Goal: Task Accomplishment & Management: Complete application form

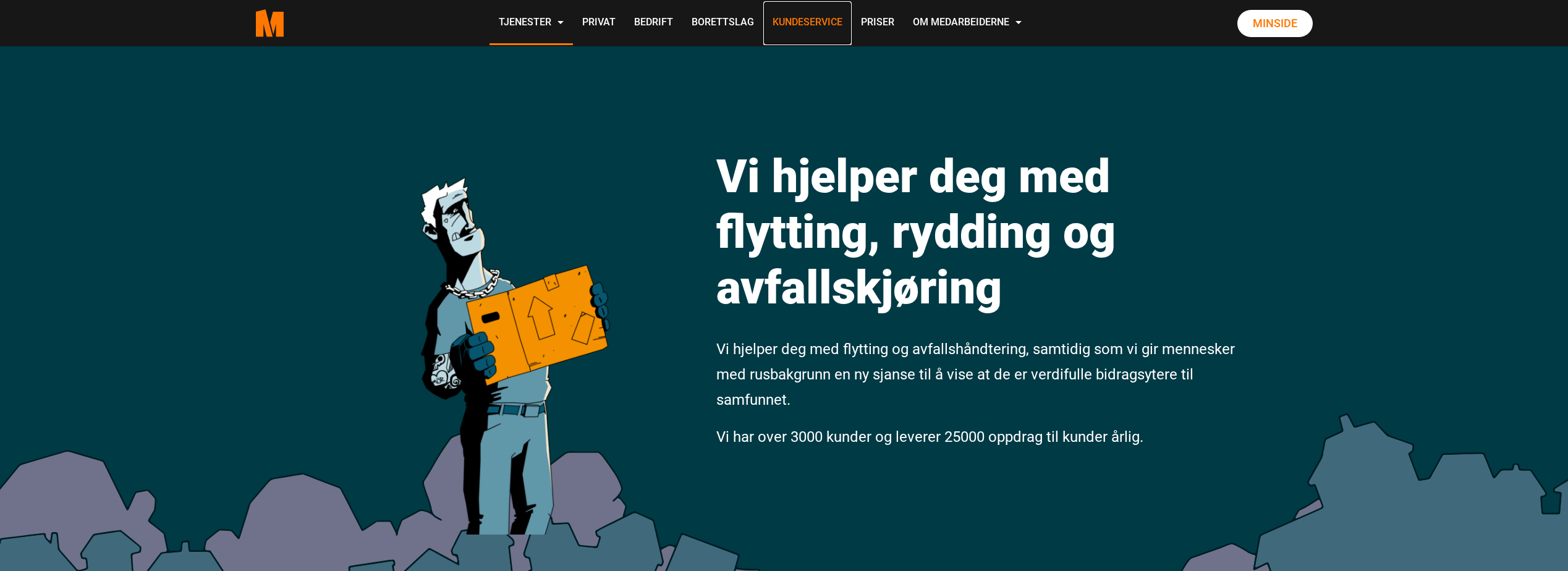
click at [811, 20] on link "Kundeservice" at bounding box center [807, 23] width 89 height 44
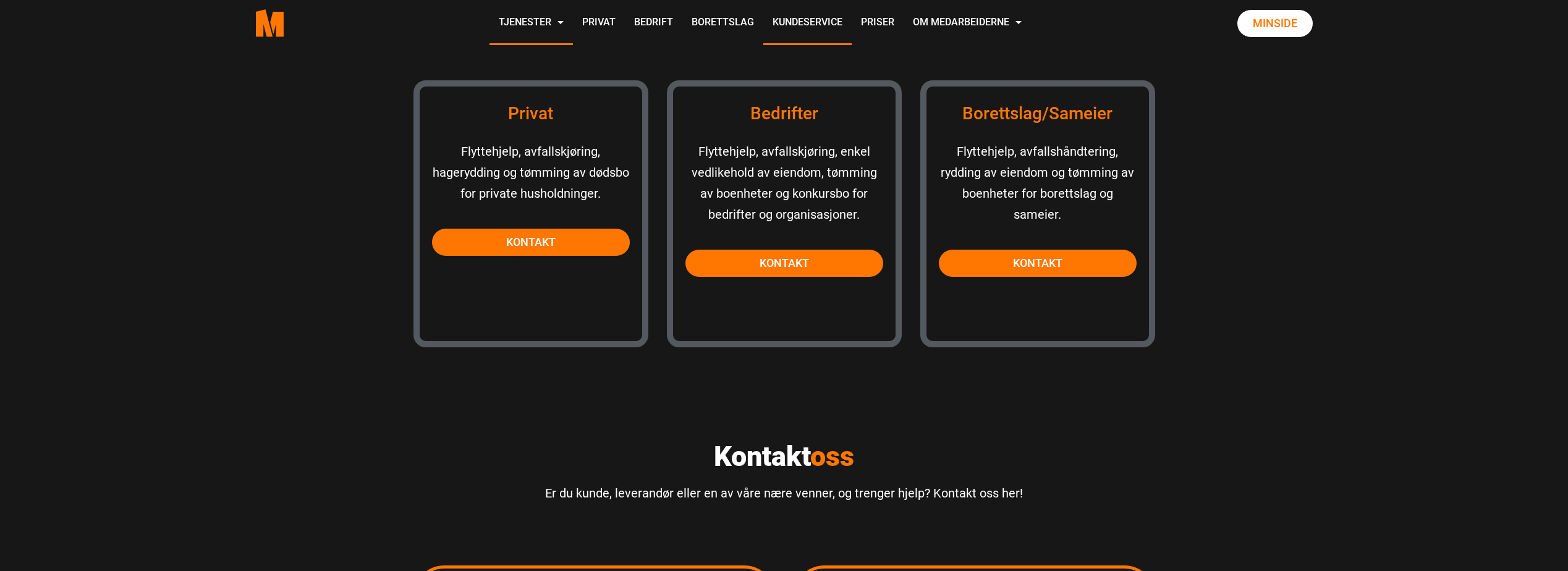
scroll to position [1185, 0]
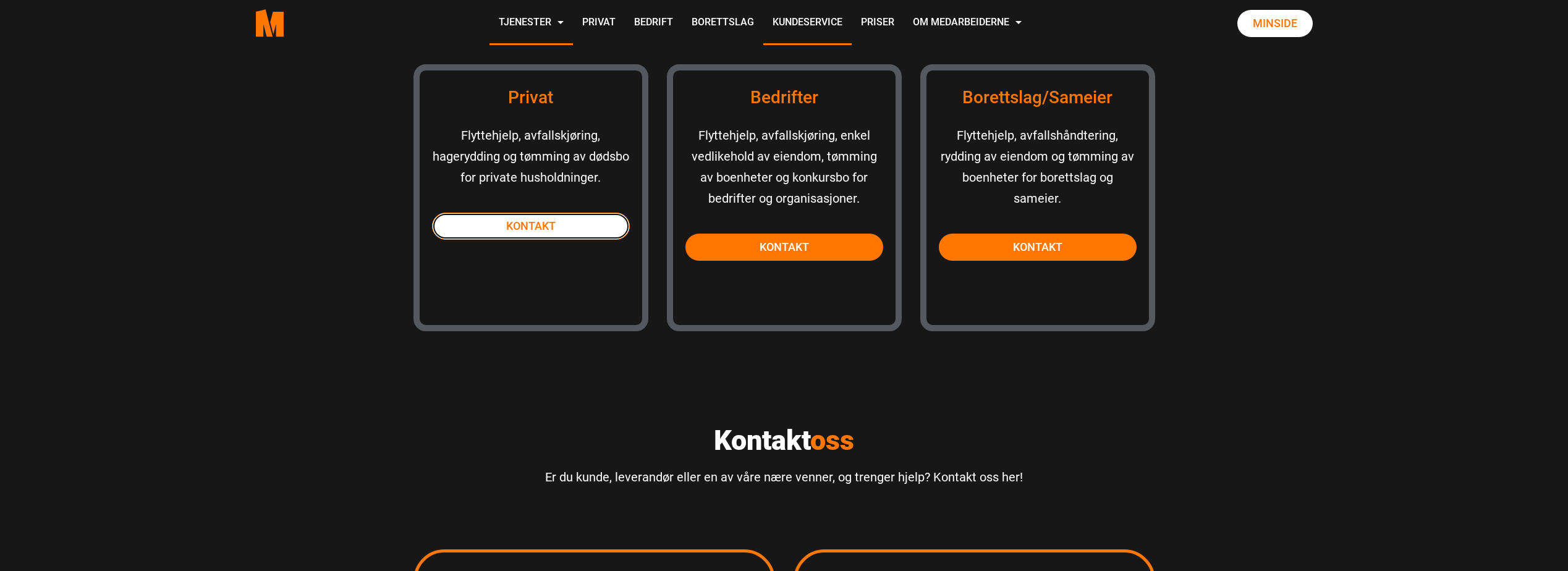
click at [524, 222] on link "Kontakt" at bounding box center [531, 226] width 198 height 28
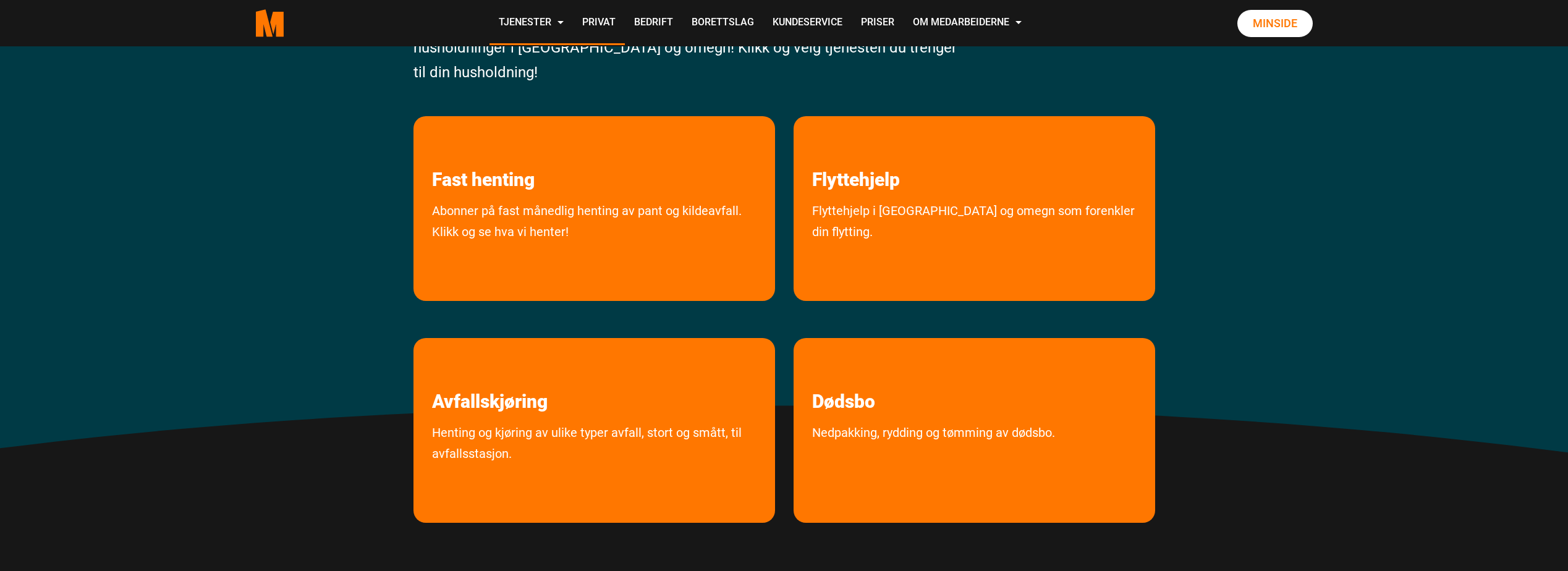
scroll to position [272, 0]
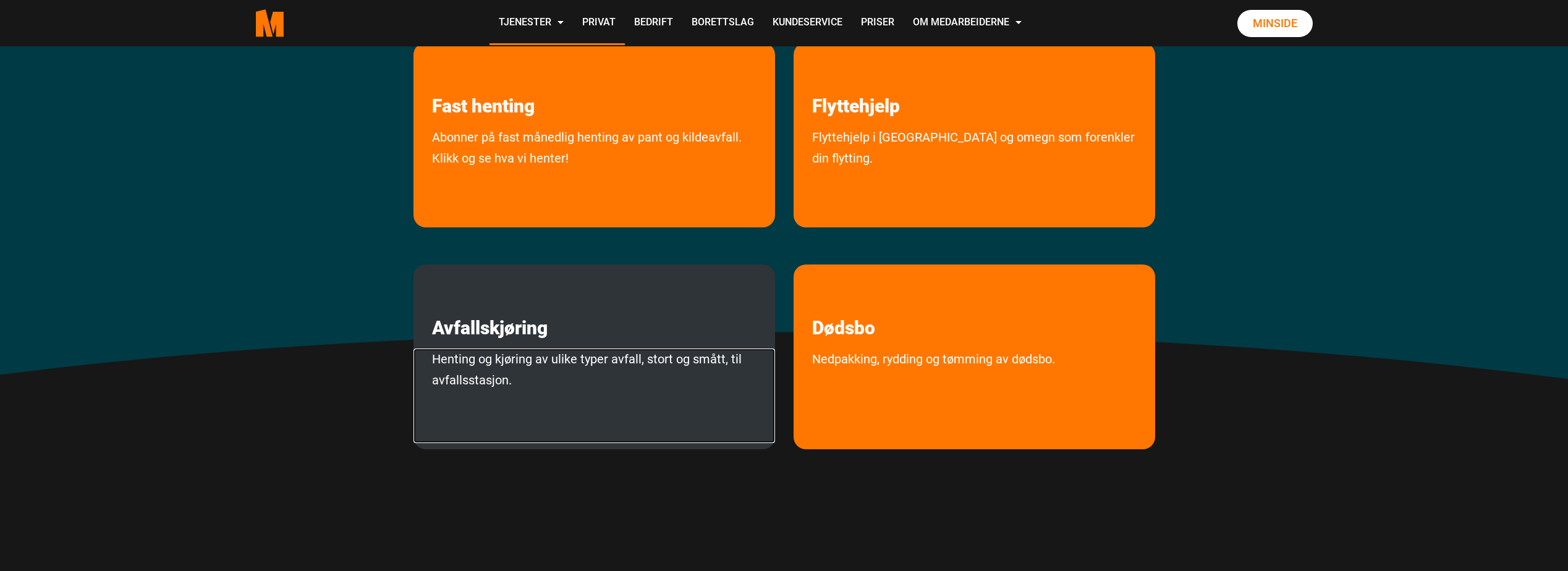
click at [488, 353] on link "Henting og kjøring av ulike typer avfall, stort og smått, til avfallsstasjon." at bounding box center [594, 395] width 362 height 94
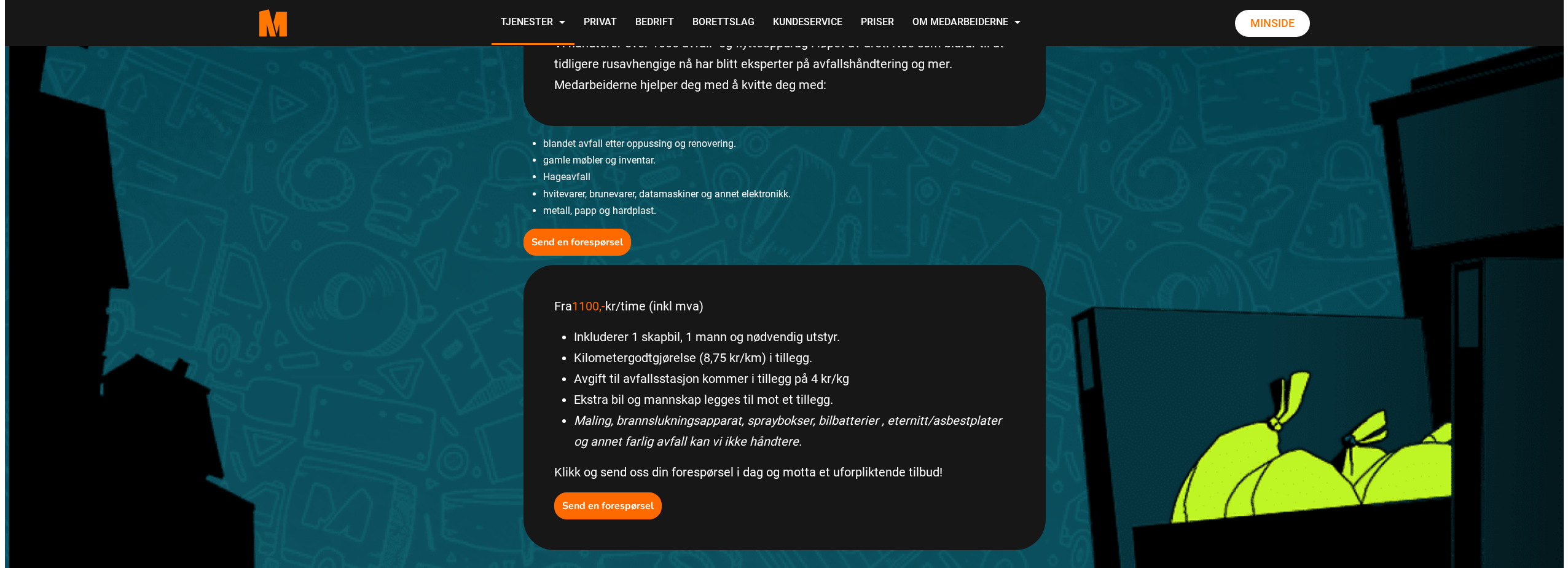
scroll to position [327, 0]
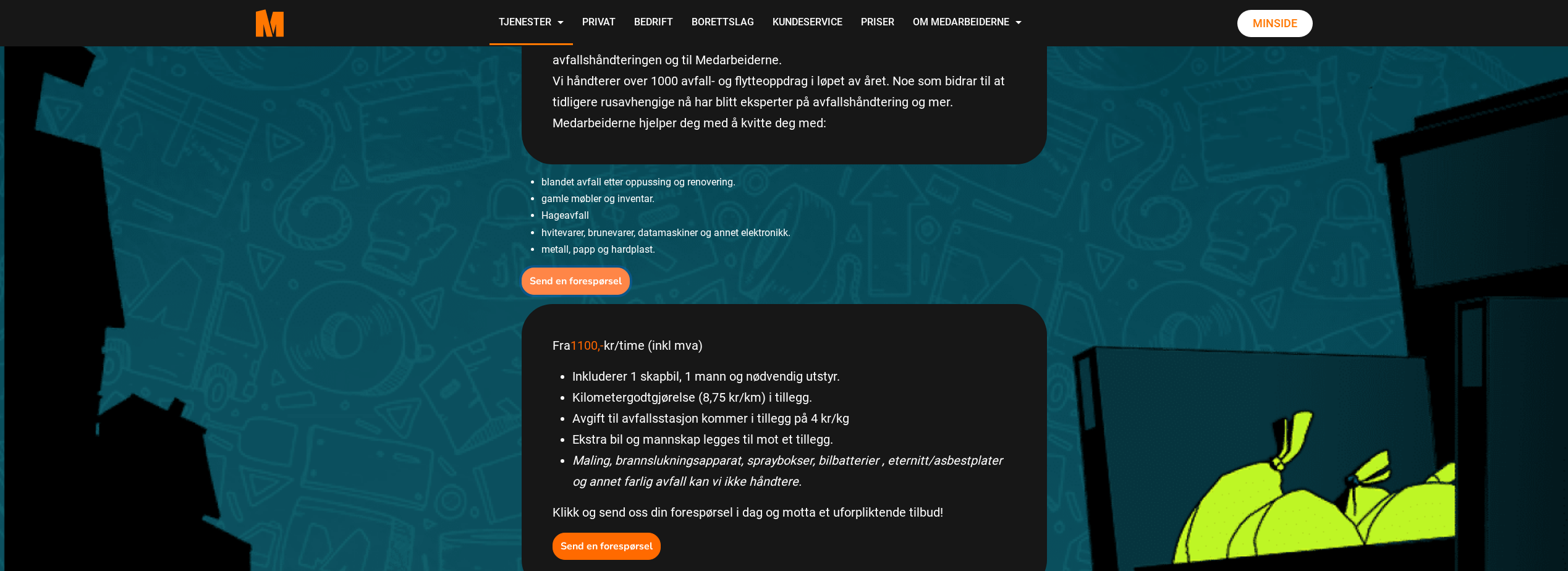
click at [570, 280] on b "Send en forespørsel" at bounding box center [576, 281] width 92 height 13
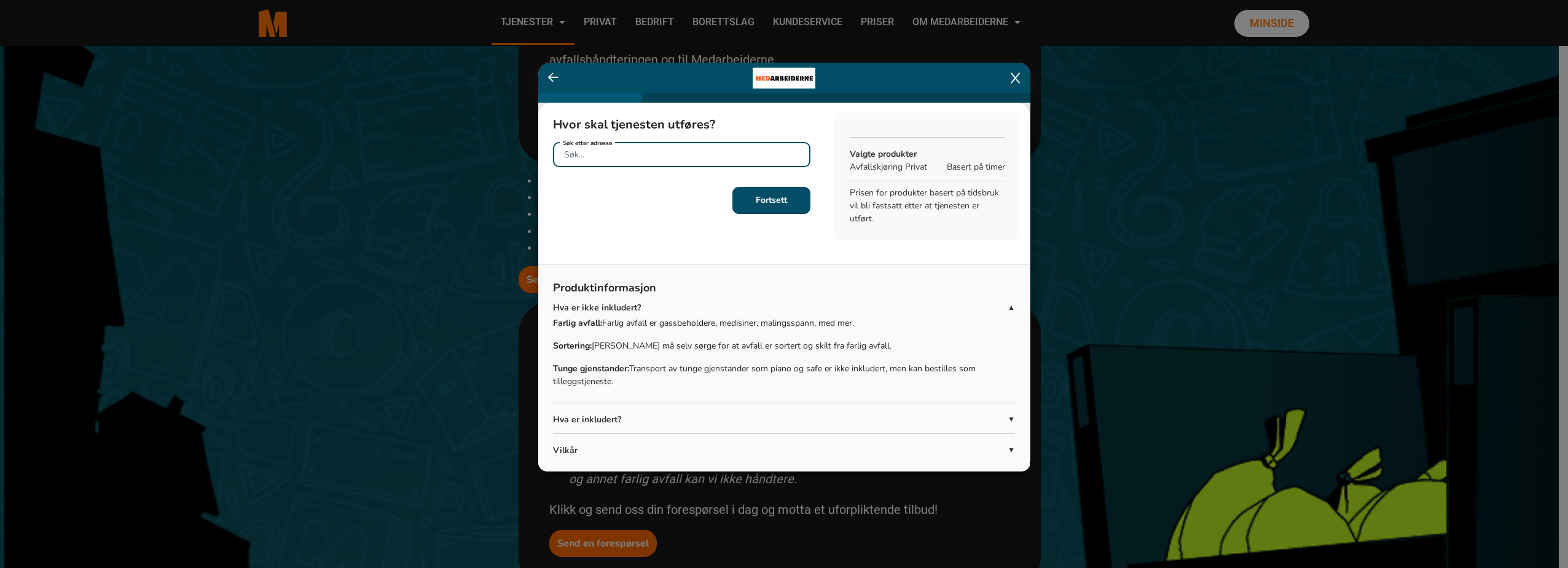
click at [634, 150] on input "Søk etter adresse" at bounding box center [682, 155] width 258 height 25
click at [631, 184] on span "[STREET_ADDRESS]" at bounding box center [612, 184] width 96 height 13
type input "[STREET_ADDRESS]"
click at [757, 195] on b "Fortsett" at bounding box center [772, 200] width 32 height 12
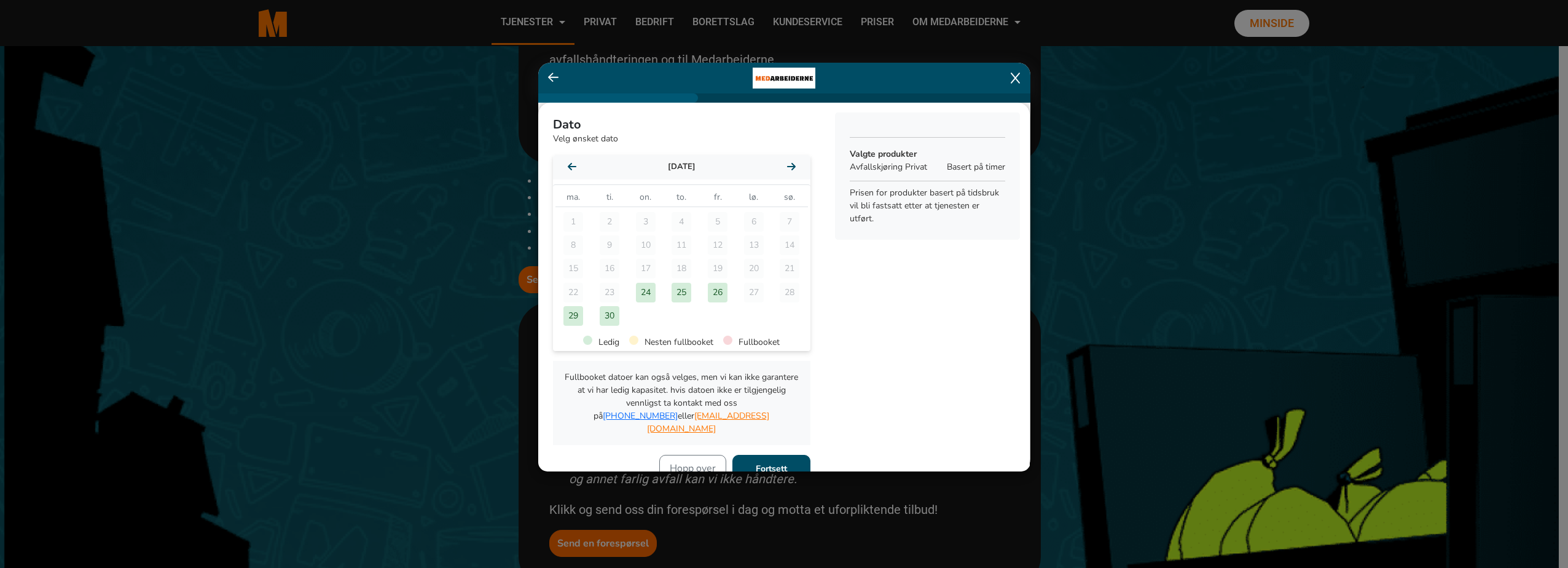
click at [715, 290] on div "26" at bounding box center [718, 293] width 20 height 20
click at [764, 463] on b "Fortsett" at bounding box center [772, 469] width 32 height 12
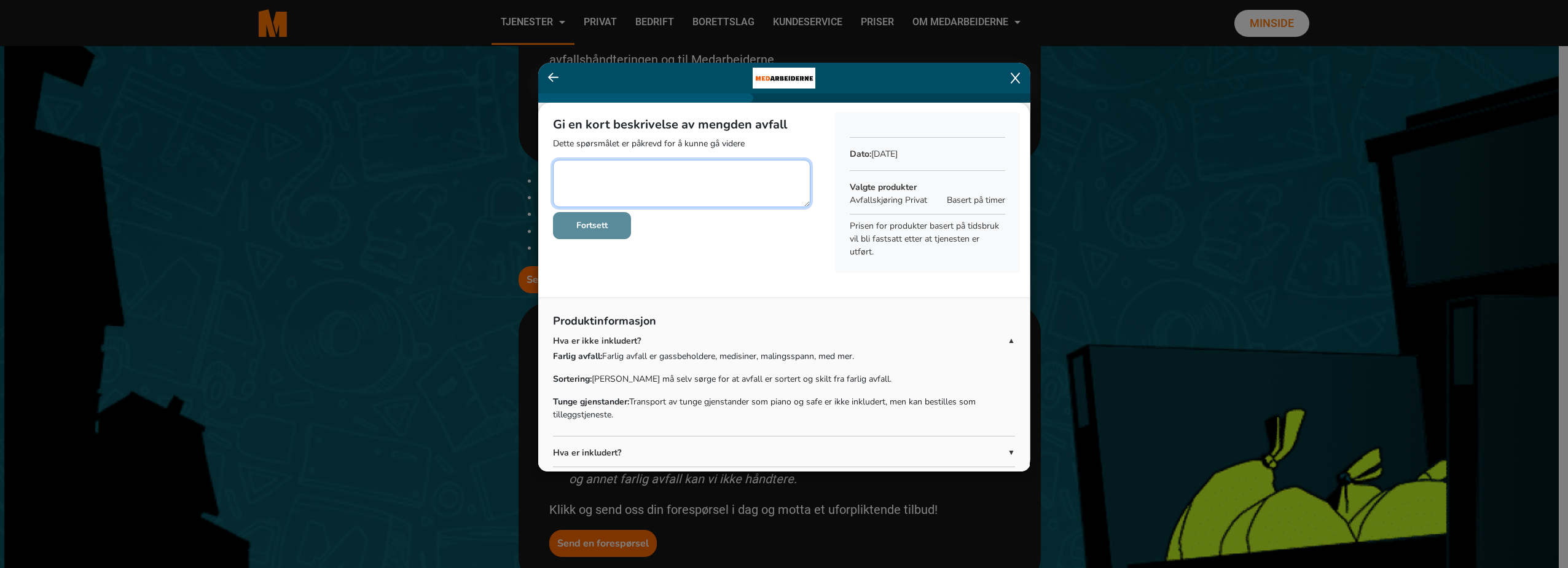
click at [646, 178] on textarea at bounding box center [682, 183] width 258 height 47
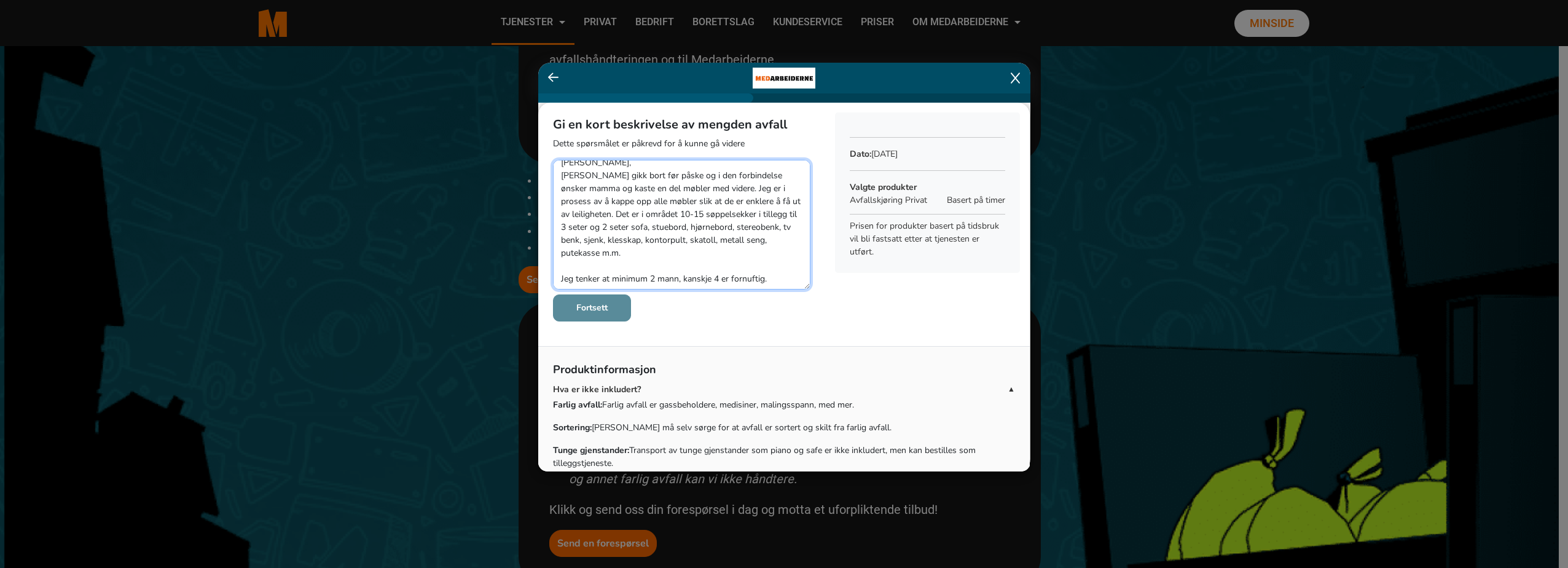
drag, startPoint x: 801, startPoint y: 200, endPoint x: 802, endPoint y: 282, distance: 82.0
click at [802, 282] on textarea at bounding box center [682, 225] width 258 height 130
type textarea "[PERSON_NAME], [PERSON_NAME] gikk bort før påske og i den forbindelse ønsker ma…"
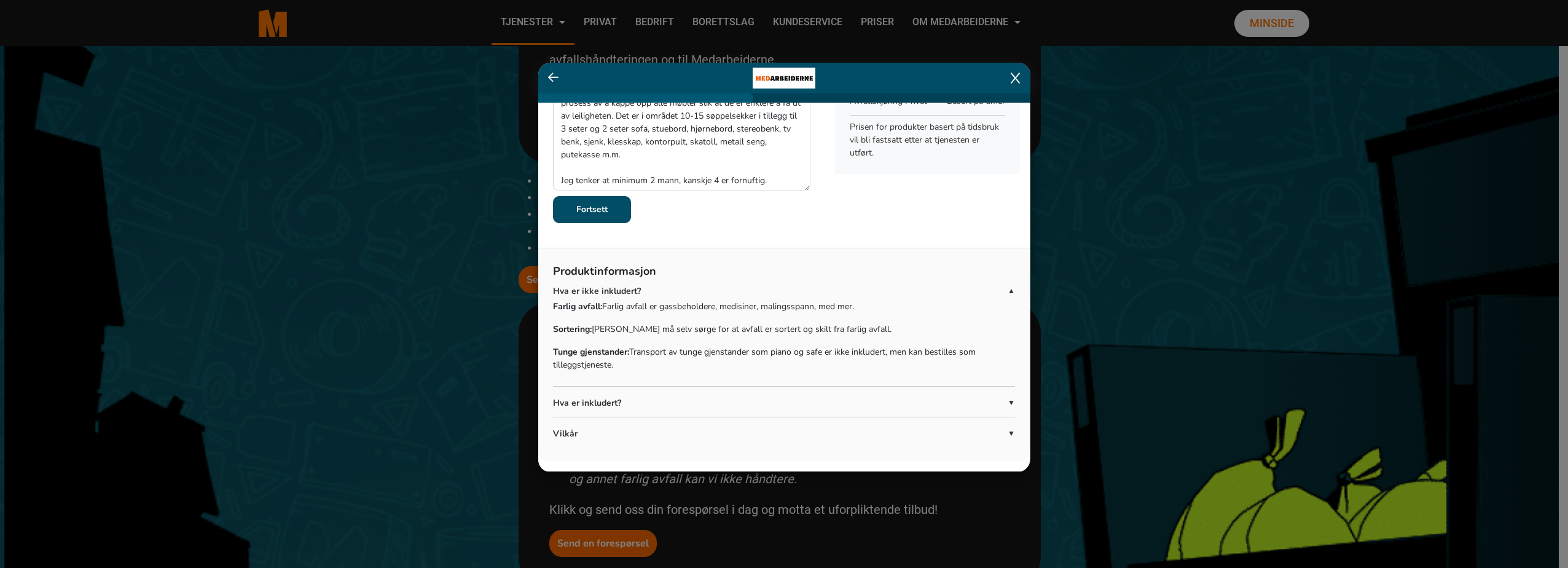
scroll to position [100, 0]
click at [587, 206] on b "Fortsett" at bounding box center [592, 209] width 32 height 12
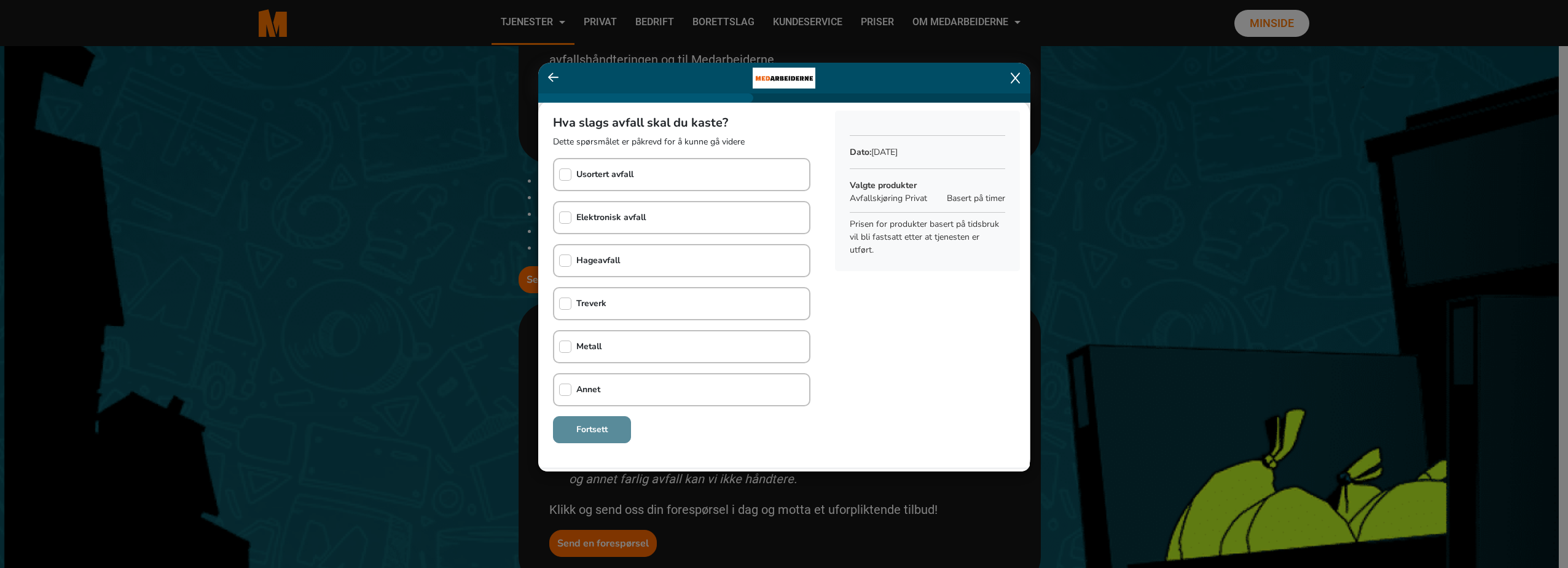
scroll to position [0, 0]
click at [565, 174] on input "checkbox" at bounding box center [565, 176] width 12 height 12
checkbox input "true"
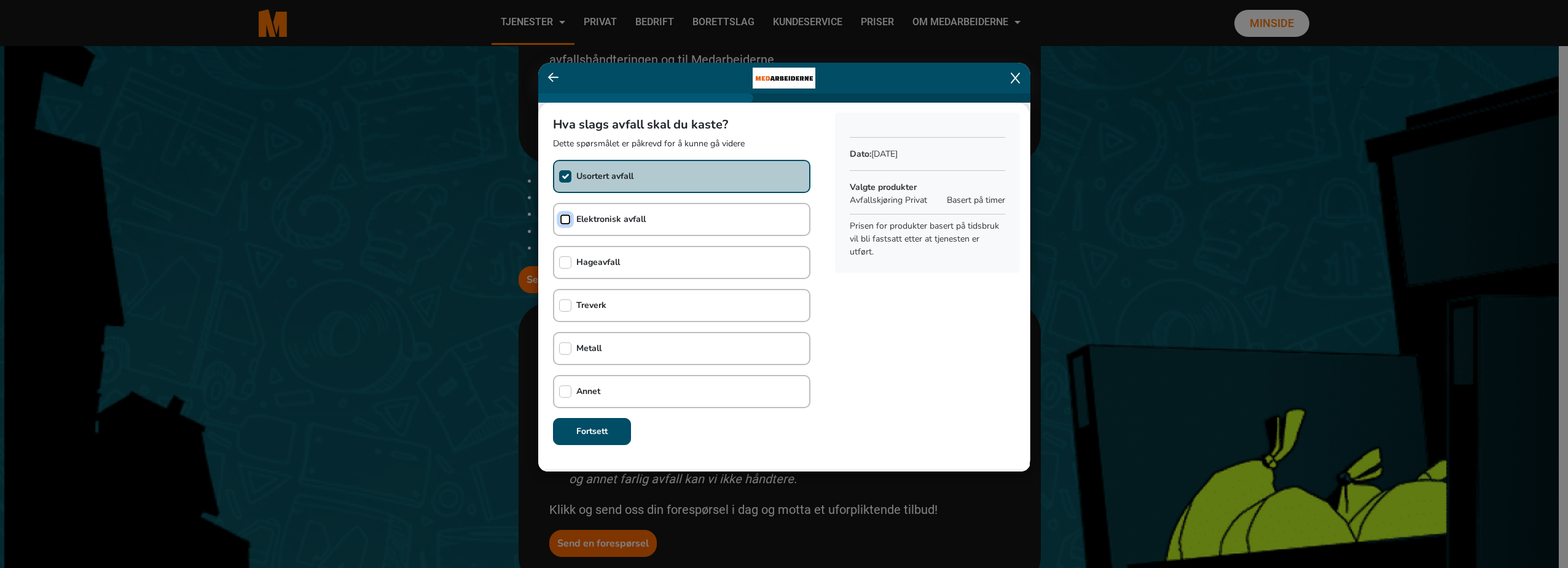
click at [565, 219] on input "checkbox" at bounding box center [565, 220] width 12 height 12
checkbox input "true"
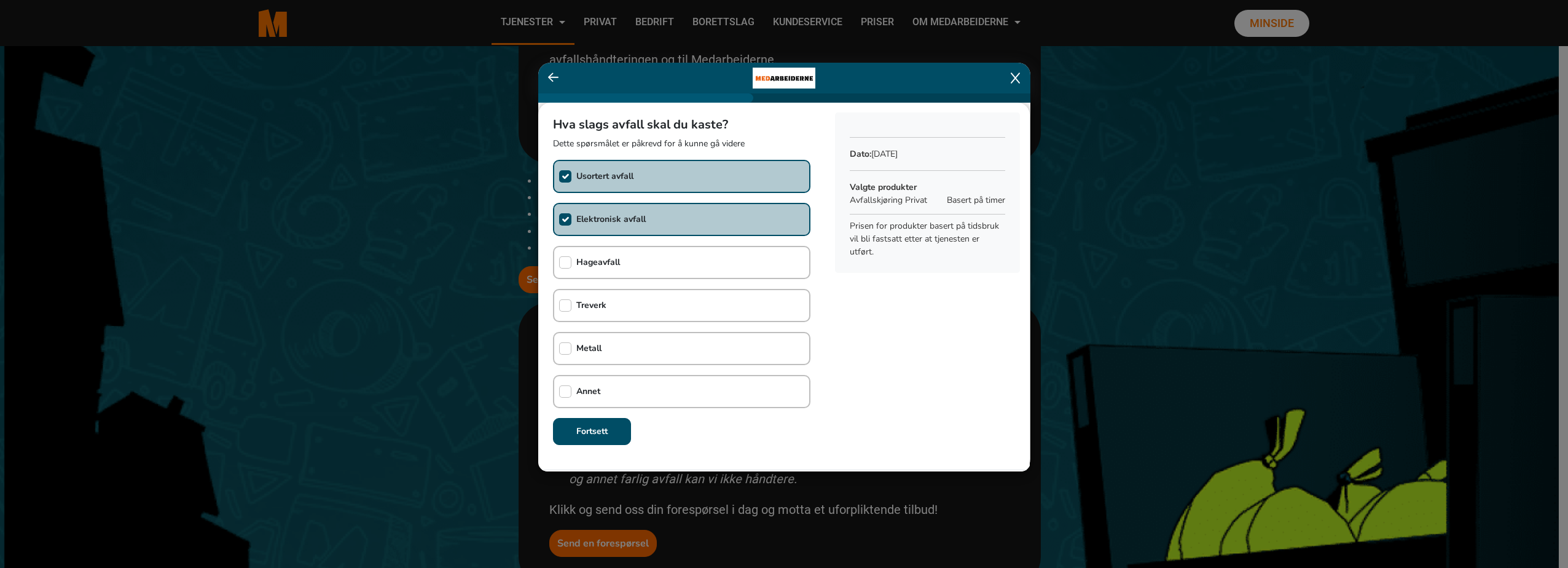
click at [565, 313] on div "Treverk" at bounding box center [580, 305] width 52 height 31
checkbox input "true"
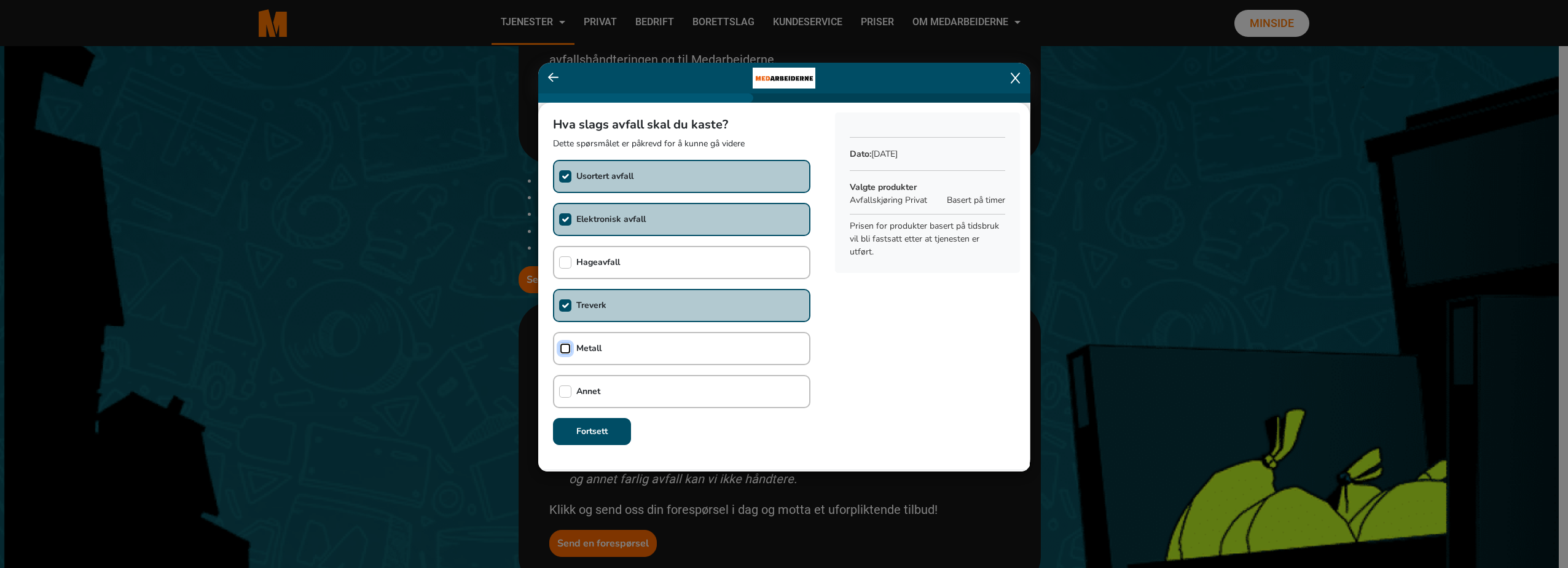
click at [565, 348] on input "checkbox" at bounding box center [565, 348] width 12 height 12
checkbox input "true"
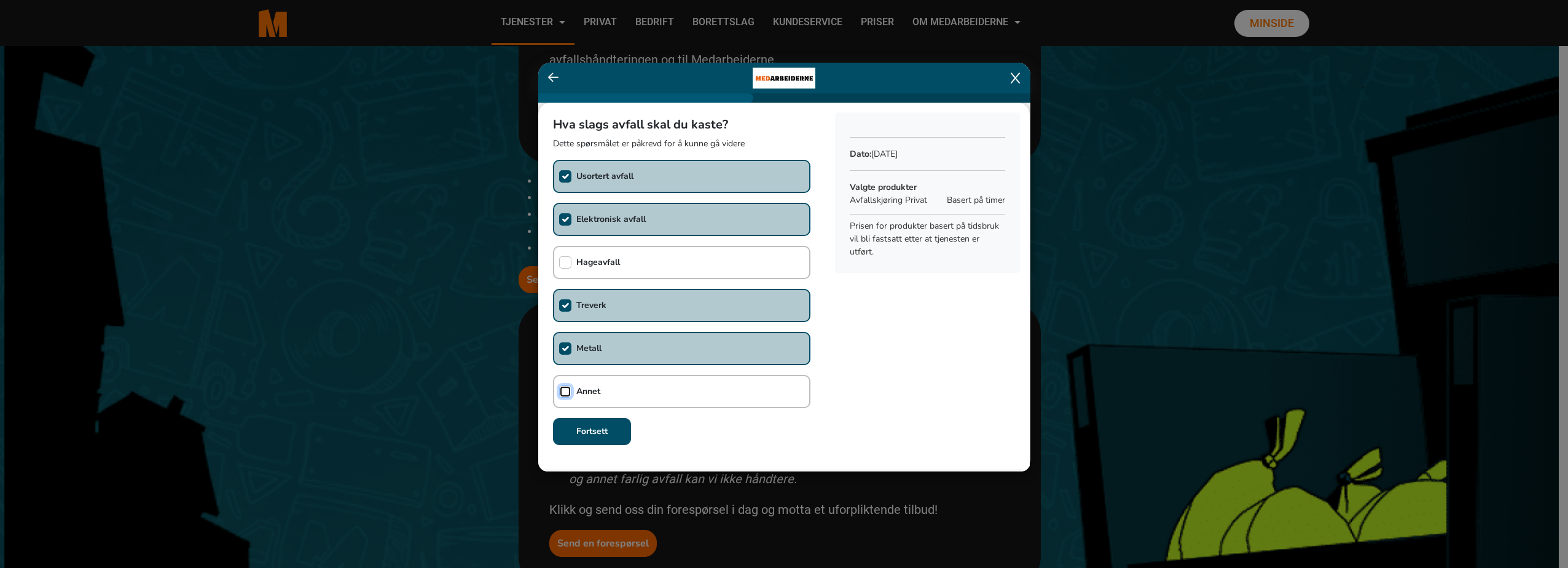
click at [565, 389] on input "checkbox" at bounding box center [565, 392] width 12 height 12
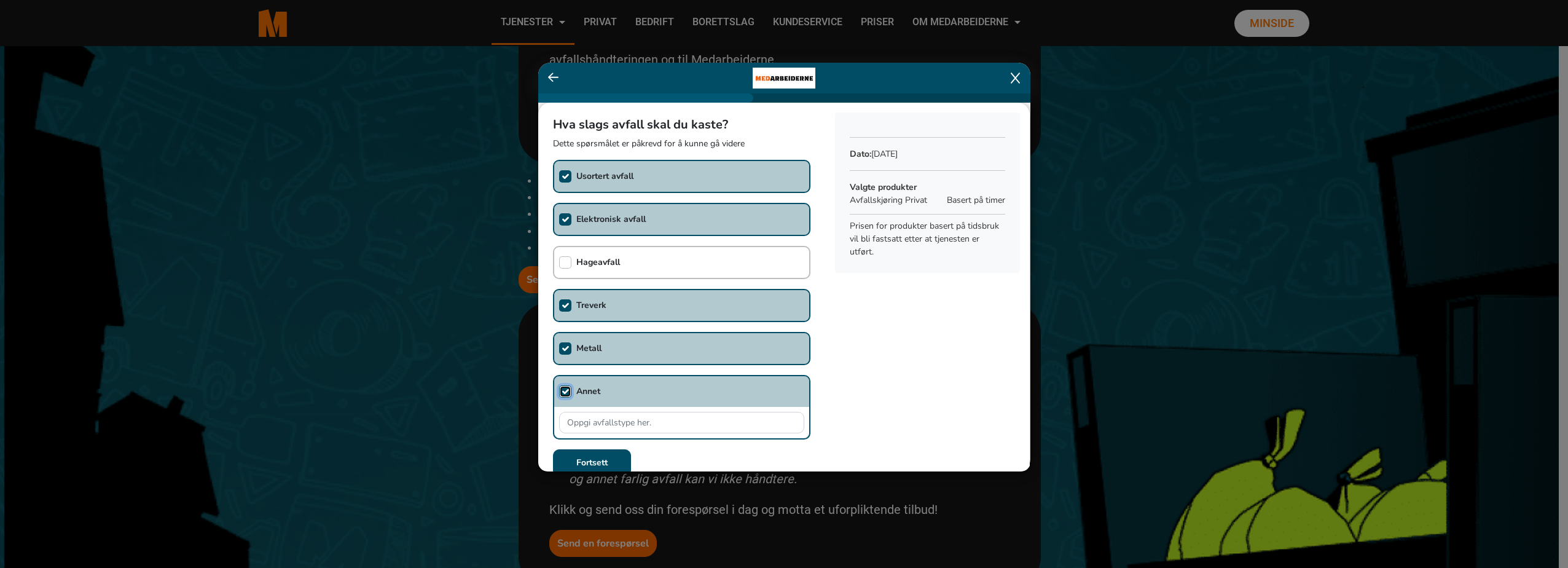
click at [563, 389] on input "checkbox" at bounding box center [565, 392] width 12 height 12
checkbox input "false"
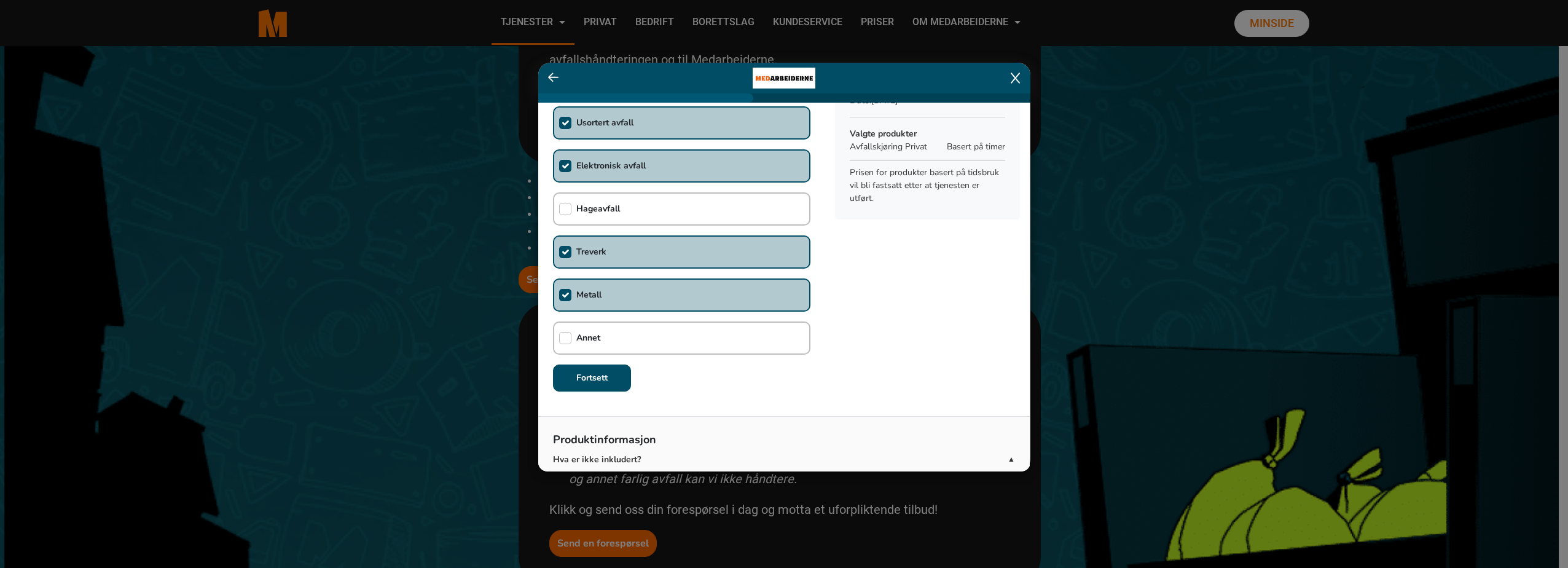
scroll to position [57, 0]
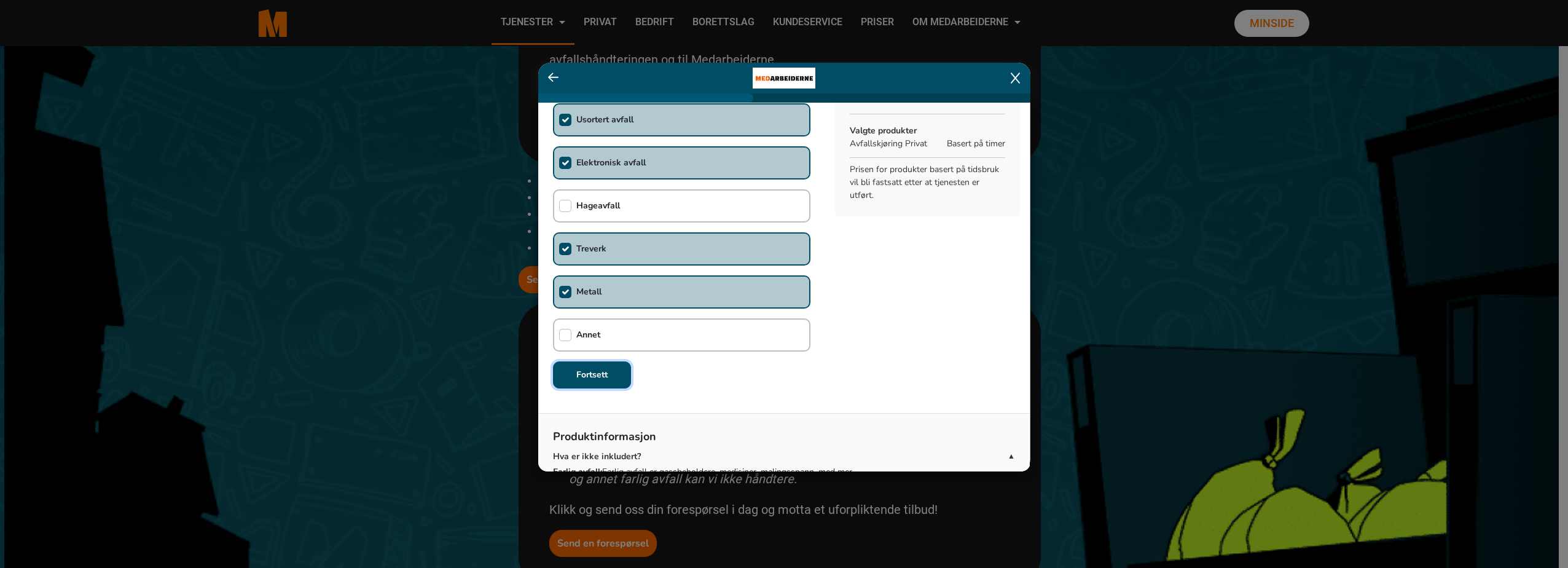
click at [604, 373] on b "Fortsett" at bounding box center [592, 375] width 32 height 12
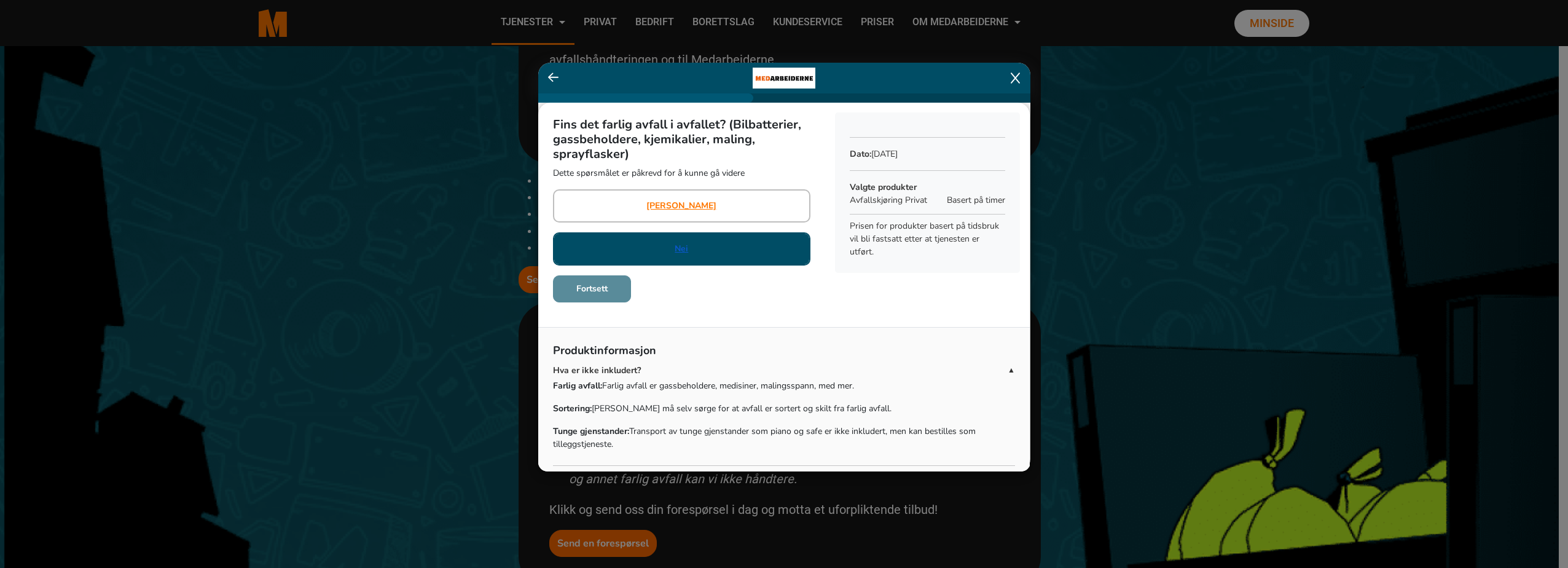
click at [681, 249] on link "Nei" at bounding box center [681, 249] width 13 height 13
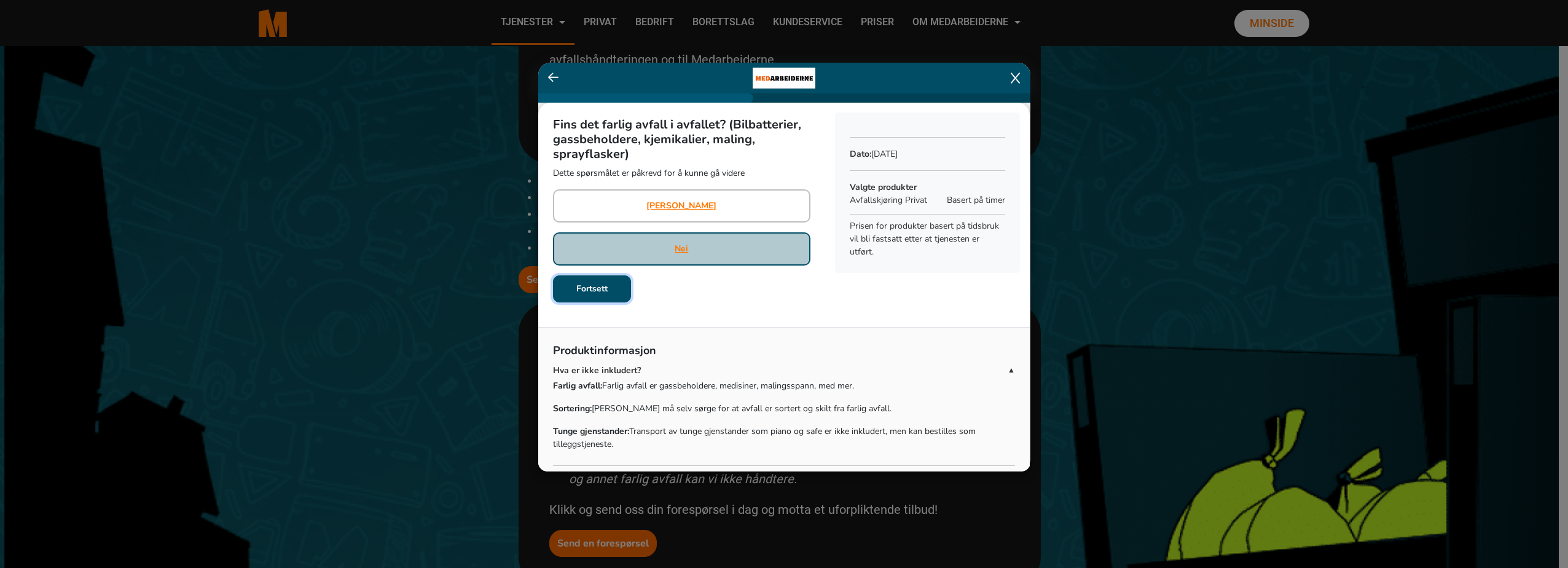
click at [584, 289] on b "Fortsett" at bounding box center [592, 289] width 32 height 12
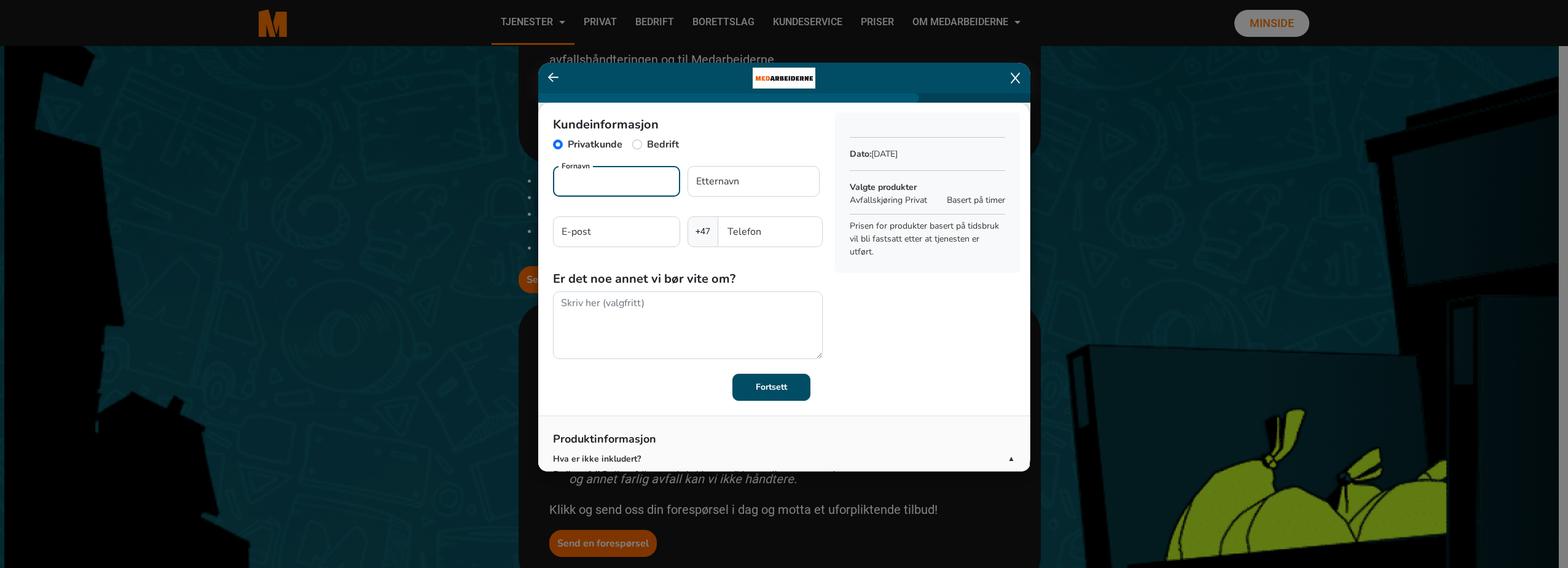
click at [599, 180] on input "Fornavn" at bounding box center [617, 181] width 127 height 31
type input "[PERSON_NAME]"
type input "Haugan"
type input "l"
drag, startPoint x: 612, startPoint y: 186, endPoint x: 516, endPoint y: 186, distance: 96.0
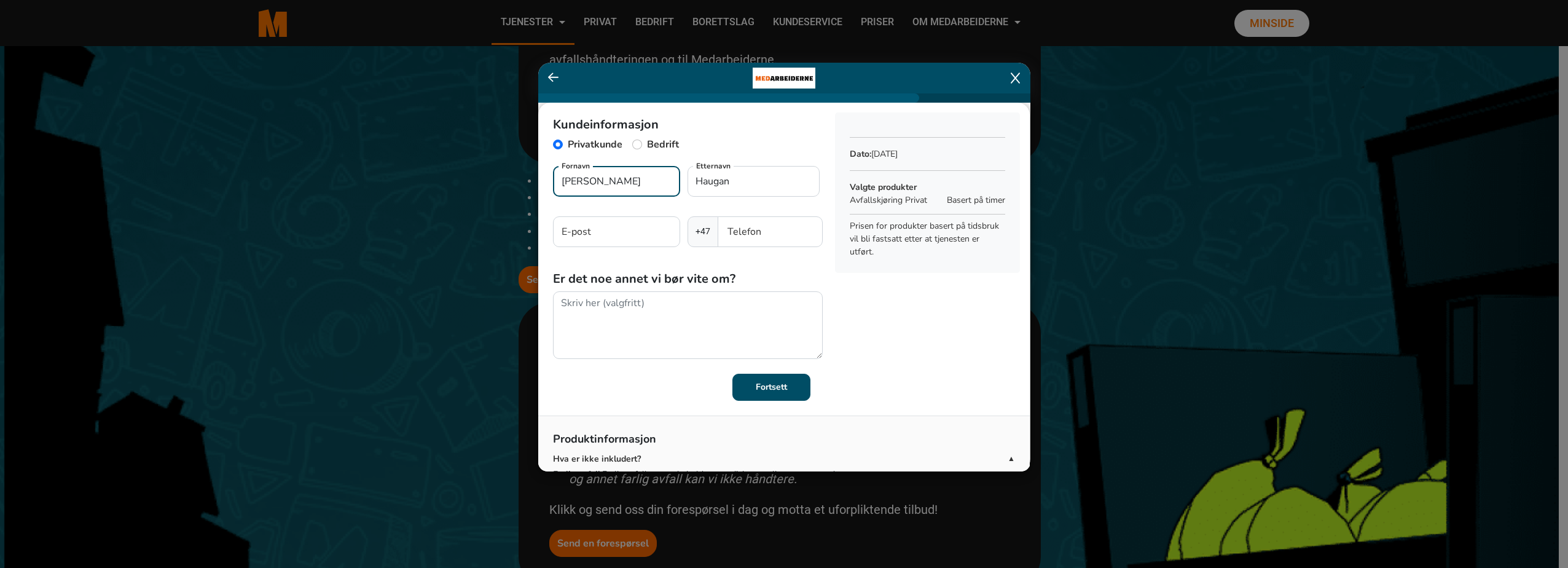
click at [516, 186] on ngb-modal-window "Kundeinformasjon Privatkunde Bedrift [PERSON_NAME] Fornavn [PERSON_NAME] Ettern…" at bounding box center [784, 284] width 1568 height 568
type input "Vidar"
click at [585, 240] on input "E-post" at bounding box center [617, 231] width 127 height 31
type input "[EMAIL_ADDRESS][DOMAIN_NAME]"
type input "92044261"
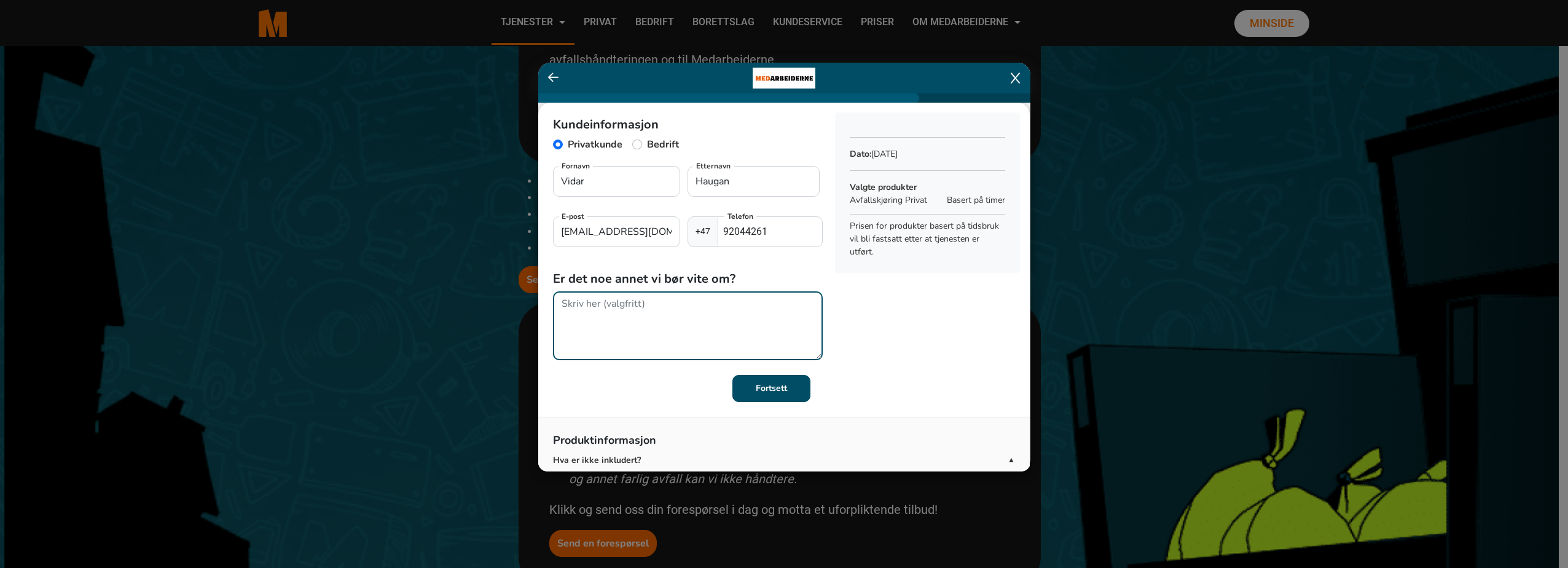
click at [589, 330] on textarea at bounding box center [688, 326] width 270 height 69
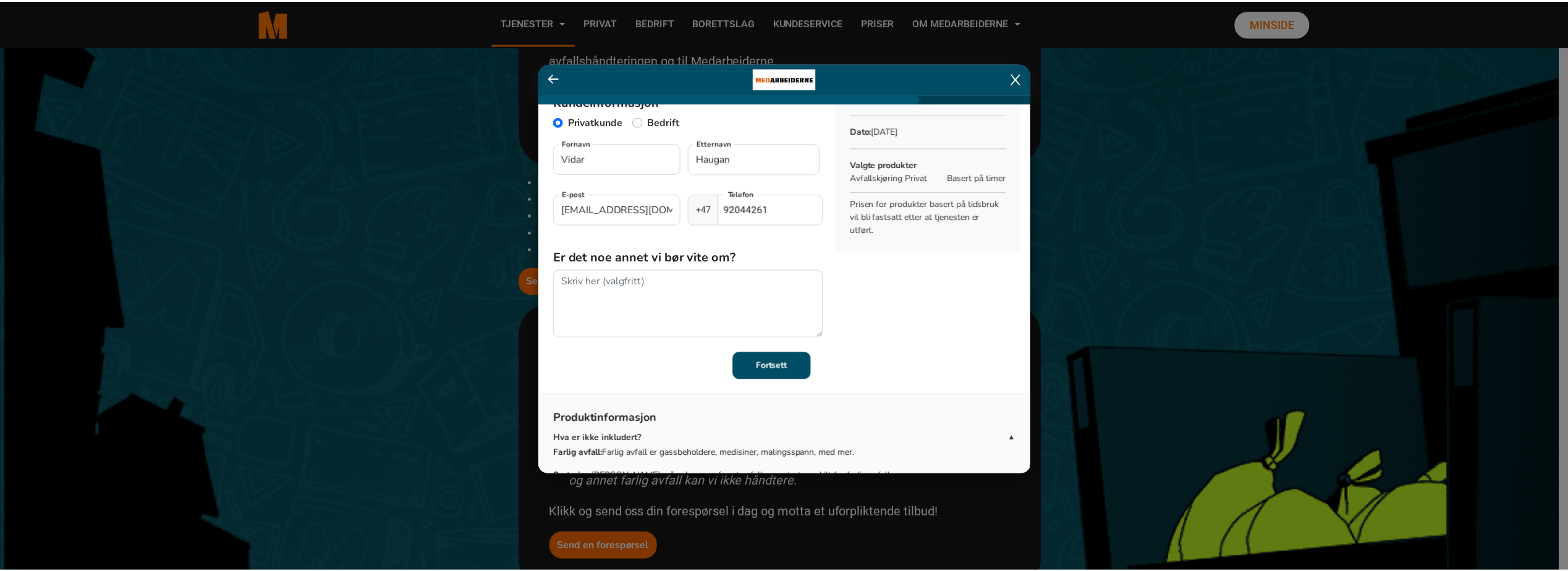
scroll to position [25, 0]
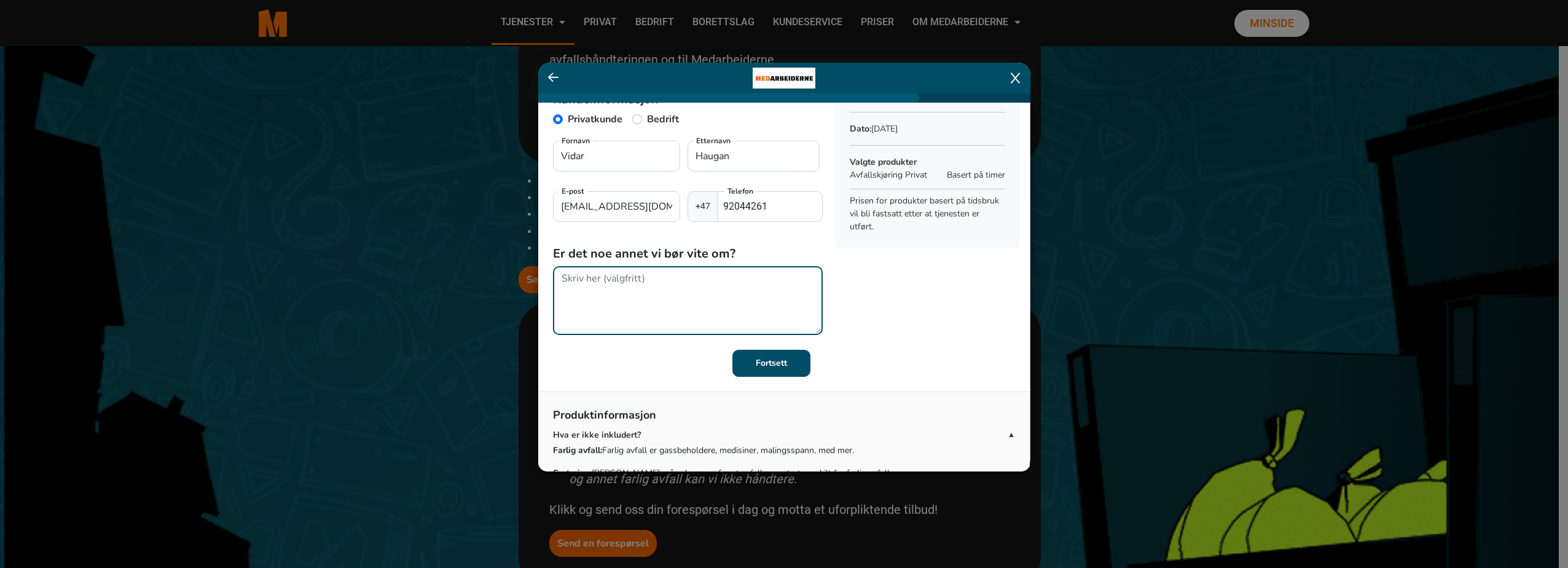
click at [667, 299] on textarea at bounding box center [688, 300] width 270 height 69
type textarea "J"
type textarea "Min mors navn som skal motta faktura er [PERSON_NAME]."
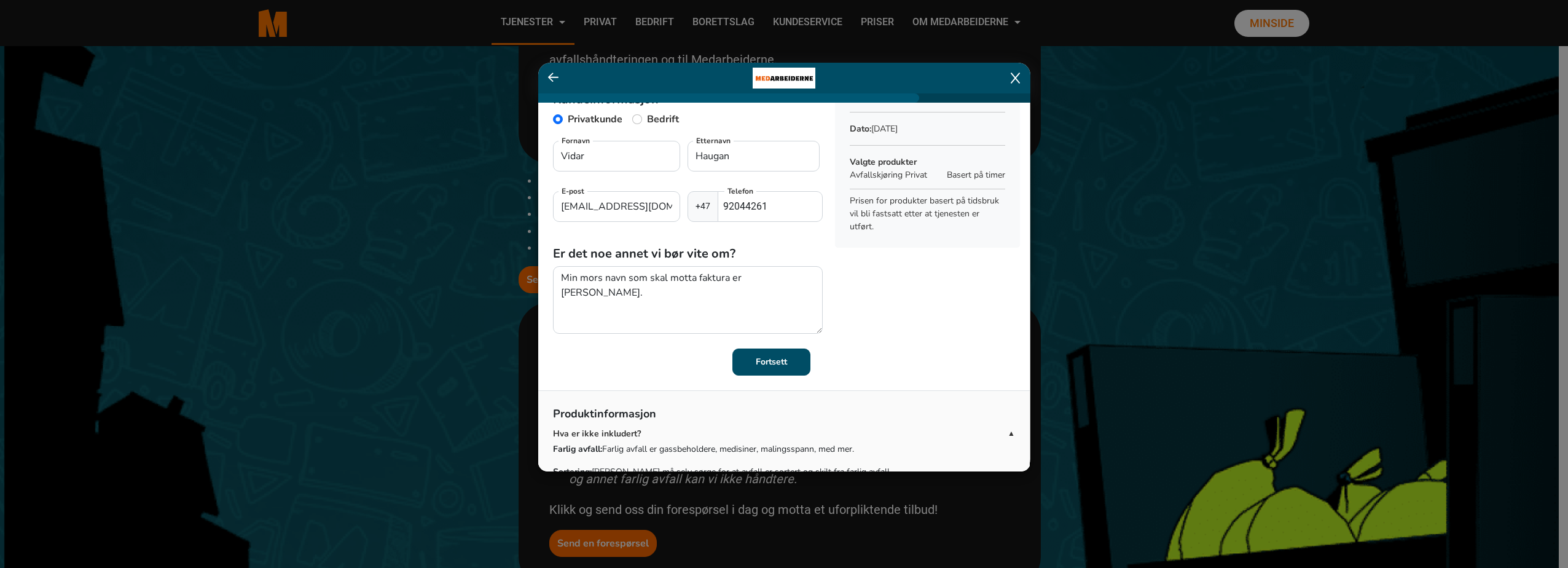
click at [764, 369] on button "Fortsett" at bounding box center [772, 362] width 78 height 27
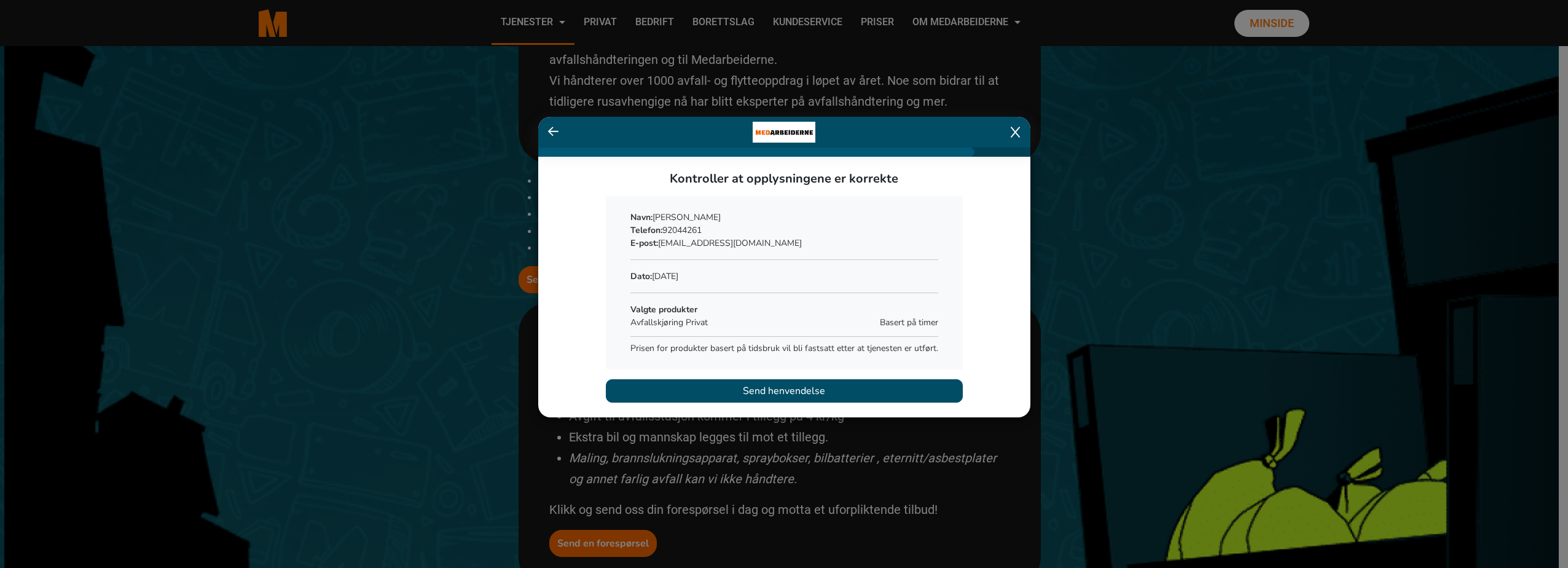
click at [787, 389] on span "Send henvendelse" at bounding box center [784, 391] width 82 height 15
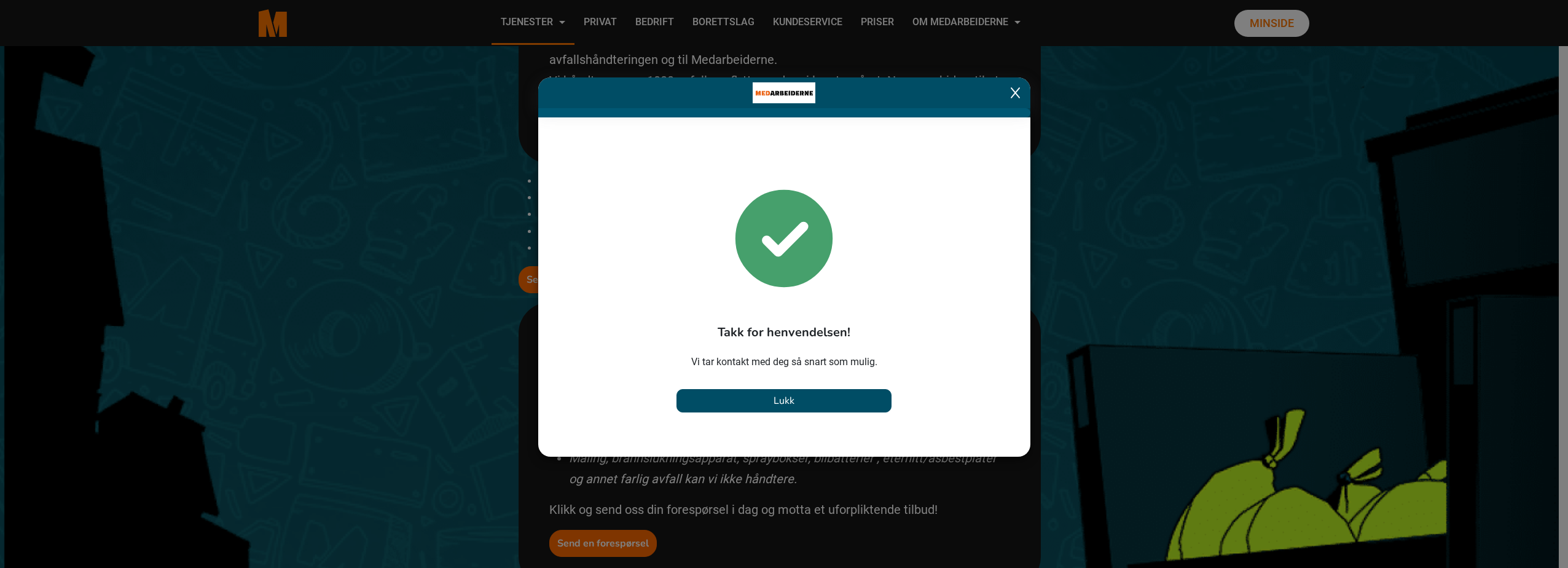
click at [797, 403] on button "Lukk" at bounding box center [784, 401] width 215 height 23
